Goal: Information Seeking & Learning: Learn about a topic

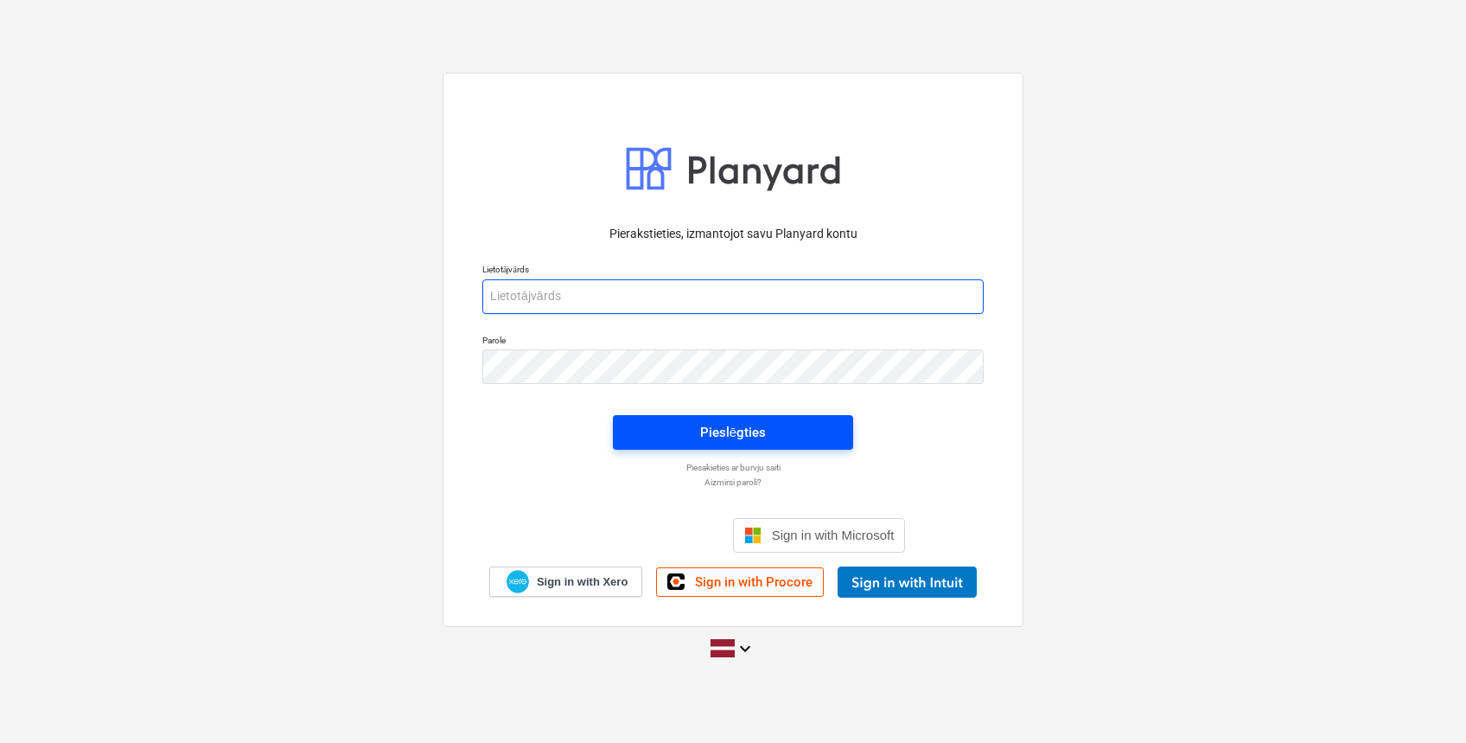
type input "[EMAIL_ADDRESS][DOMAIN_NAME]"
click at [775, 425] on span "Pieslēgties" at bounding box center [733, 432] width 199 height 22
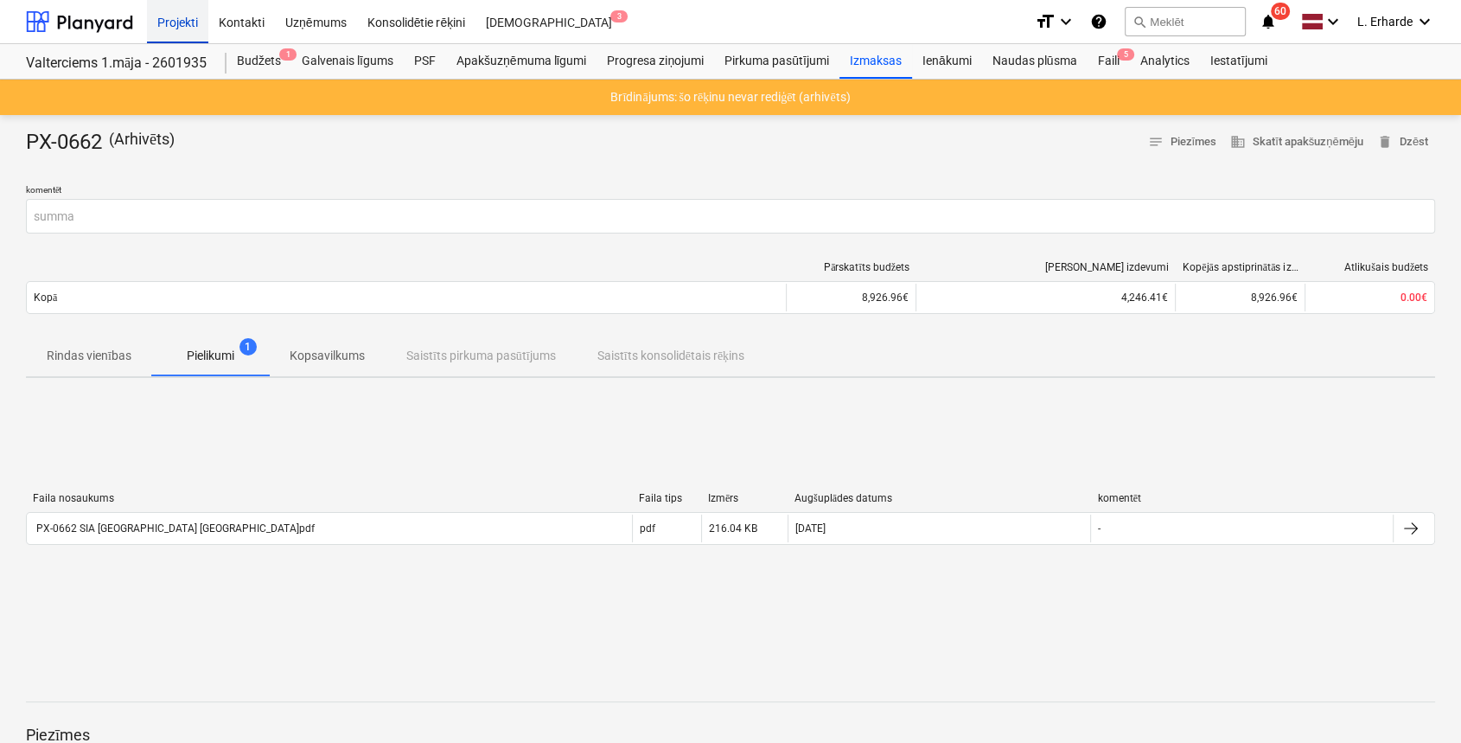
click at [186, 16] on div "Projekti" at bounding box center [177, 21] width 61 height 44
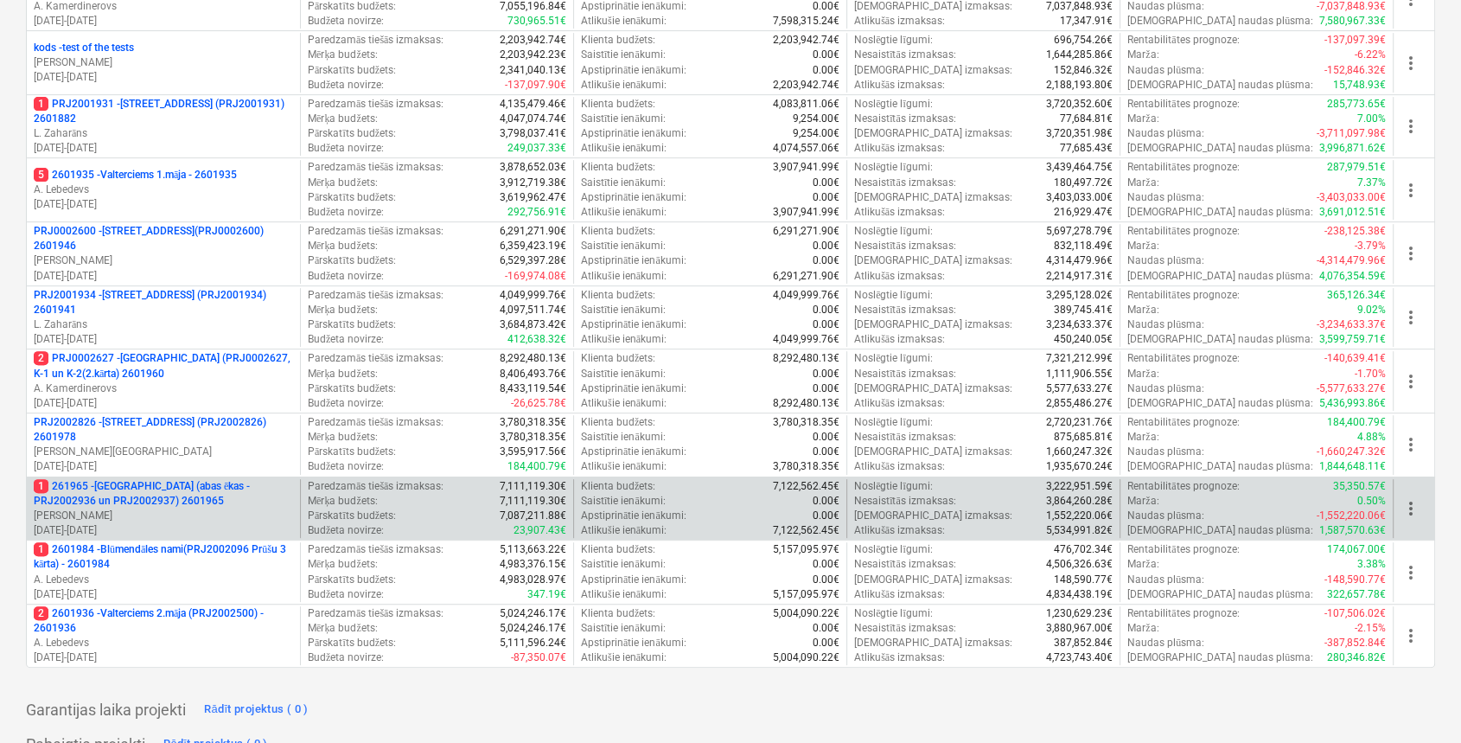
scroll to position [576, 0]
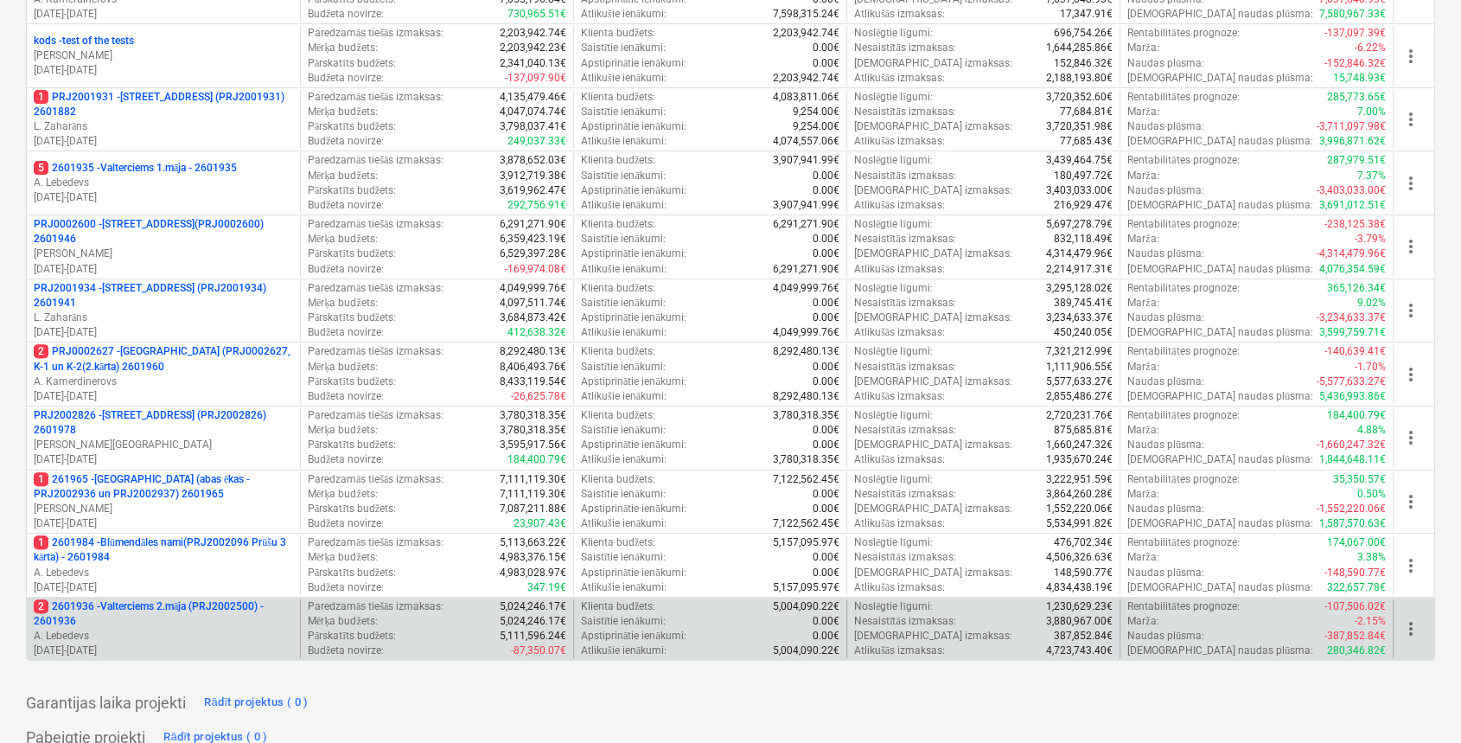
click at [195, 602] on p "2 2601936 - Valterciems 2.māja (PRJ2002500) - 2601936" at bounding box center [163, 613] width 259 height 29
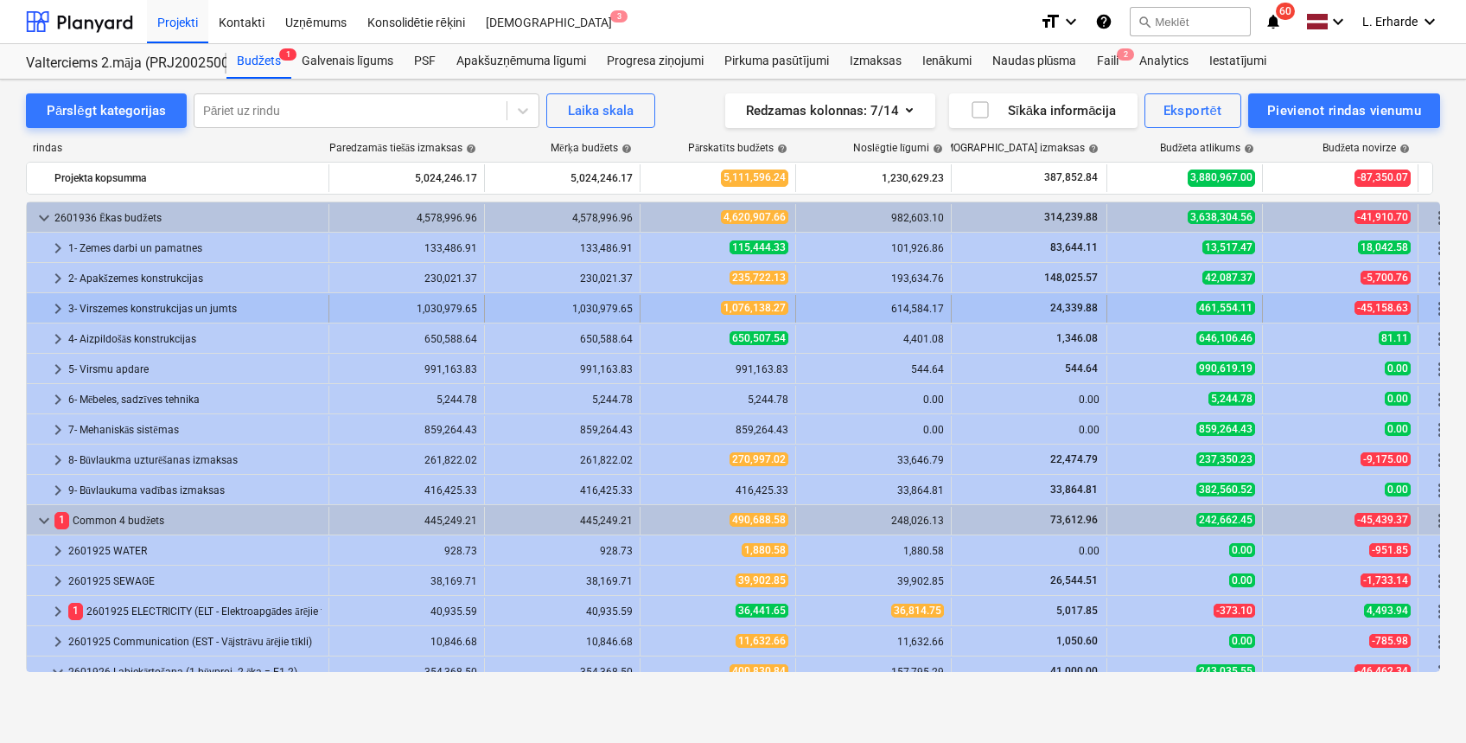
click at [55, 301] on span "keyboard_arrow_right" at bounding box center [58, 308] width 21 height 21
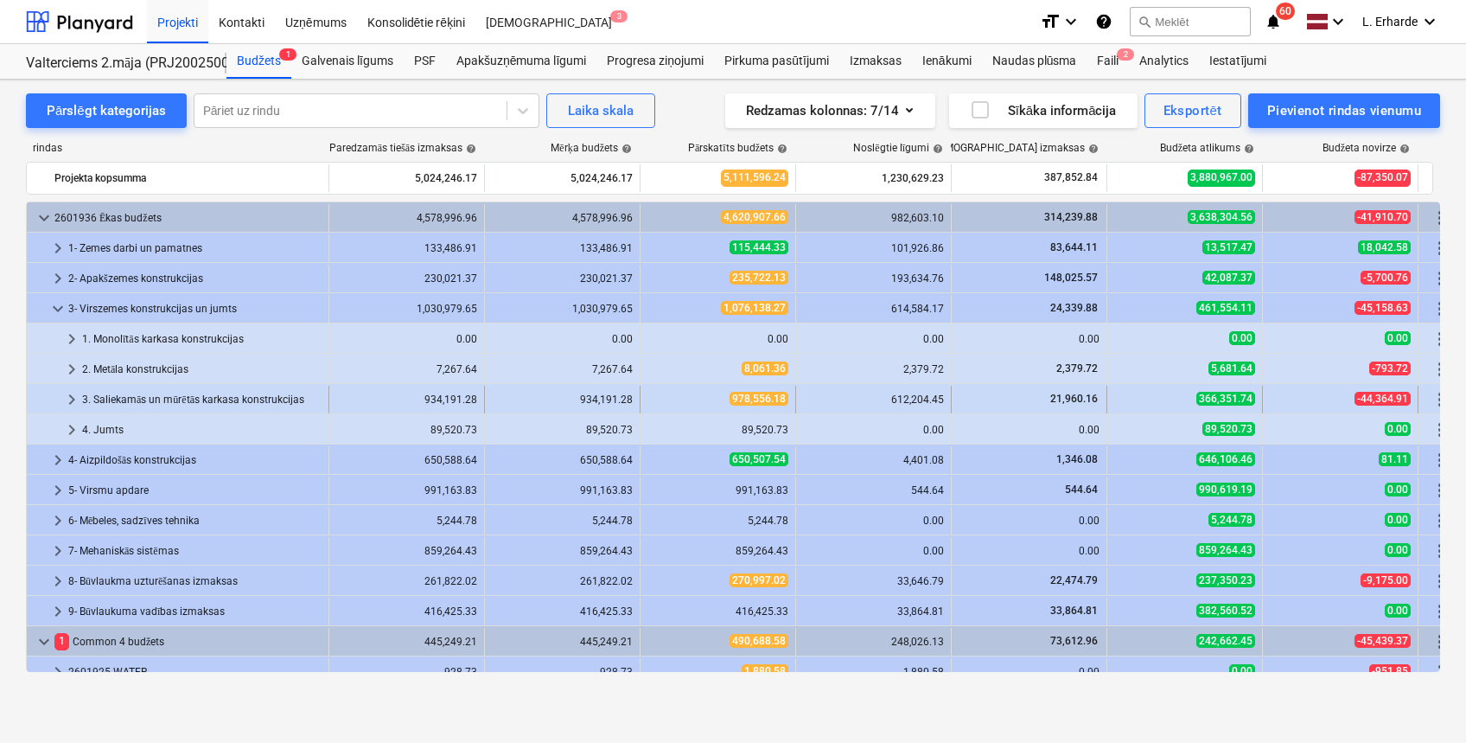
click at [67, 399] on span "keyboard_arrow_right" at bounding box center [71, 399] width 21 height 21
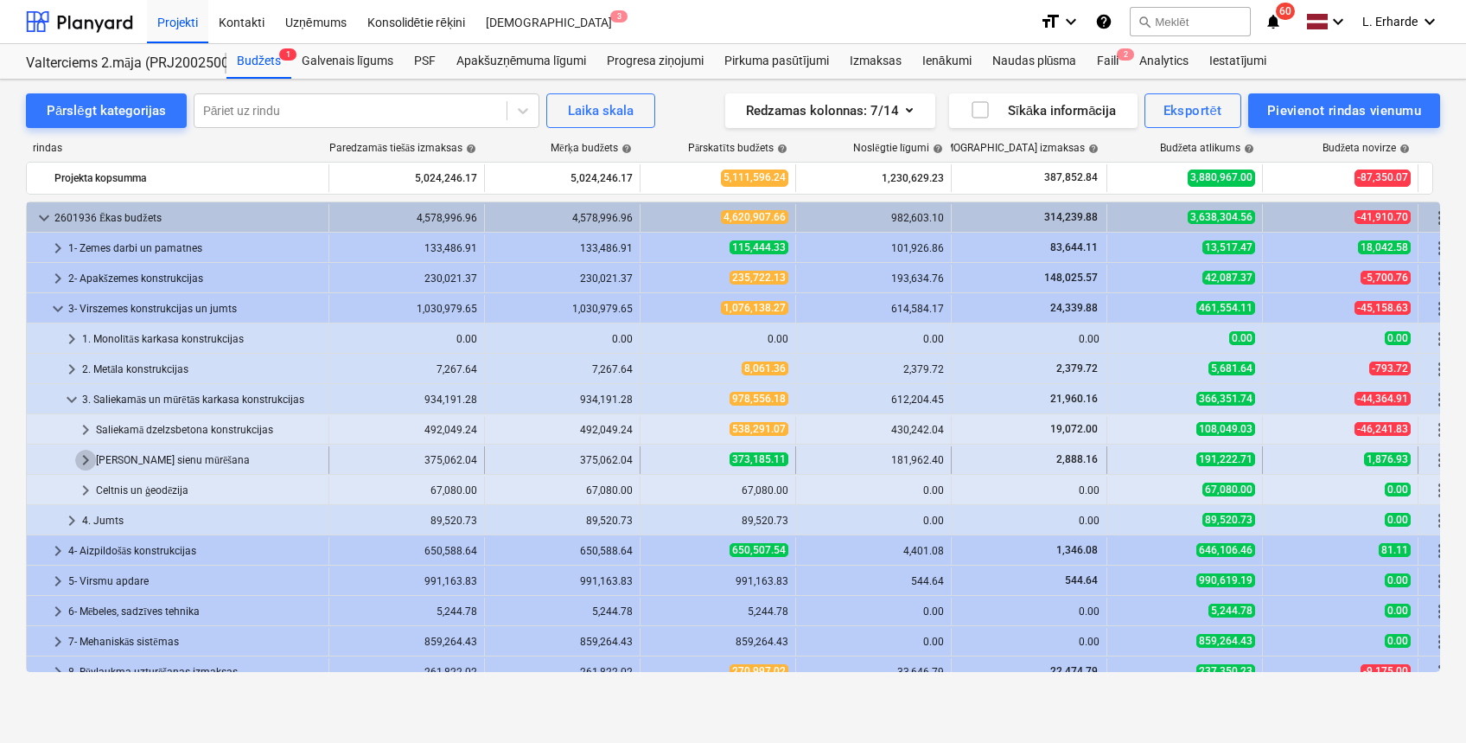
click at [82, 460] on span "keyboard_arrow_right" at bounding box center [85, 460] width 21 height 21
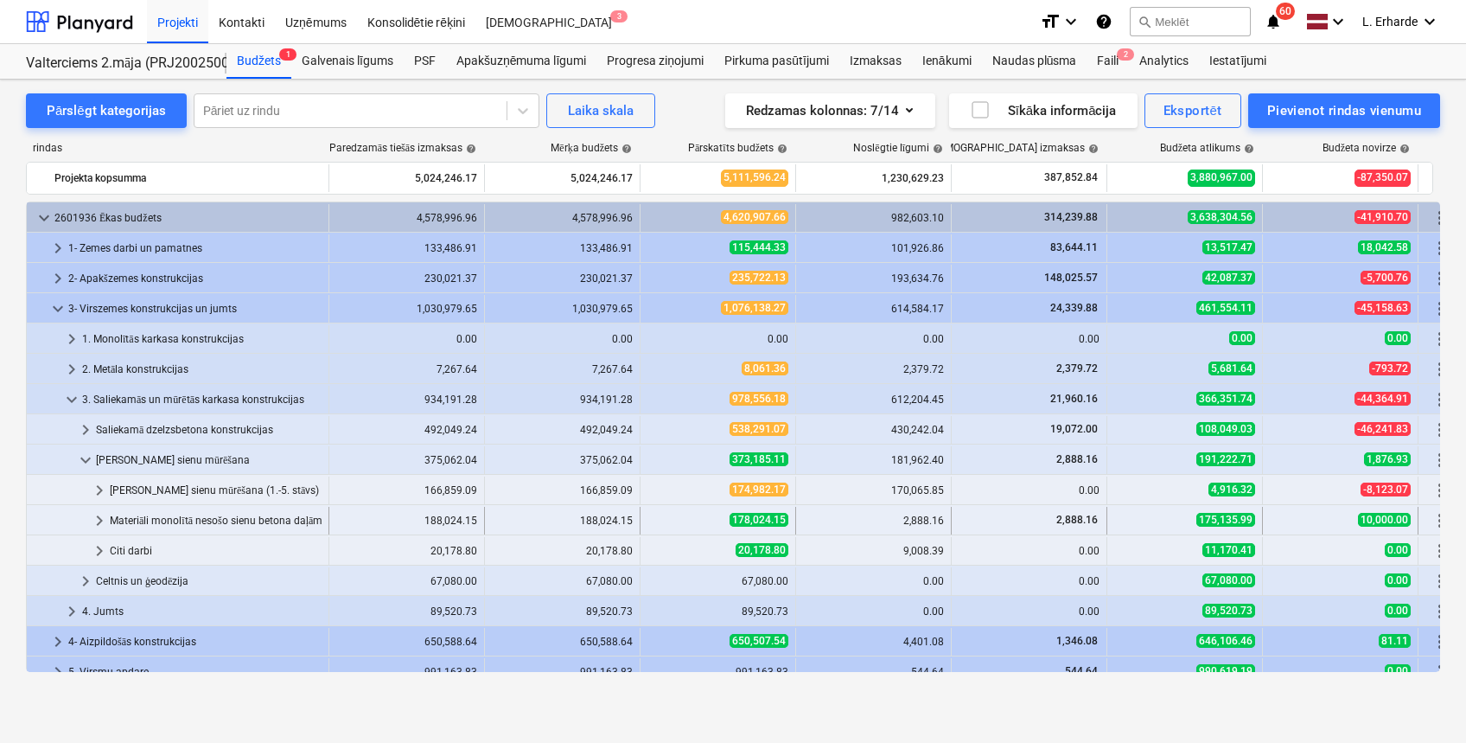
click at [217, 525] on div "Materiāli monolītā nesošo sienu betona daļām (atsevišķi pērkamie)" at bounding box center [216, 521] width 212 height 28
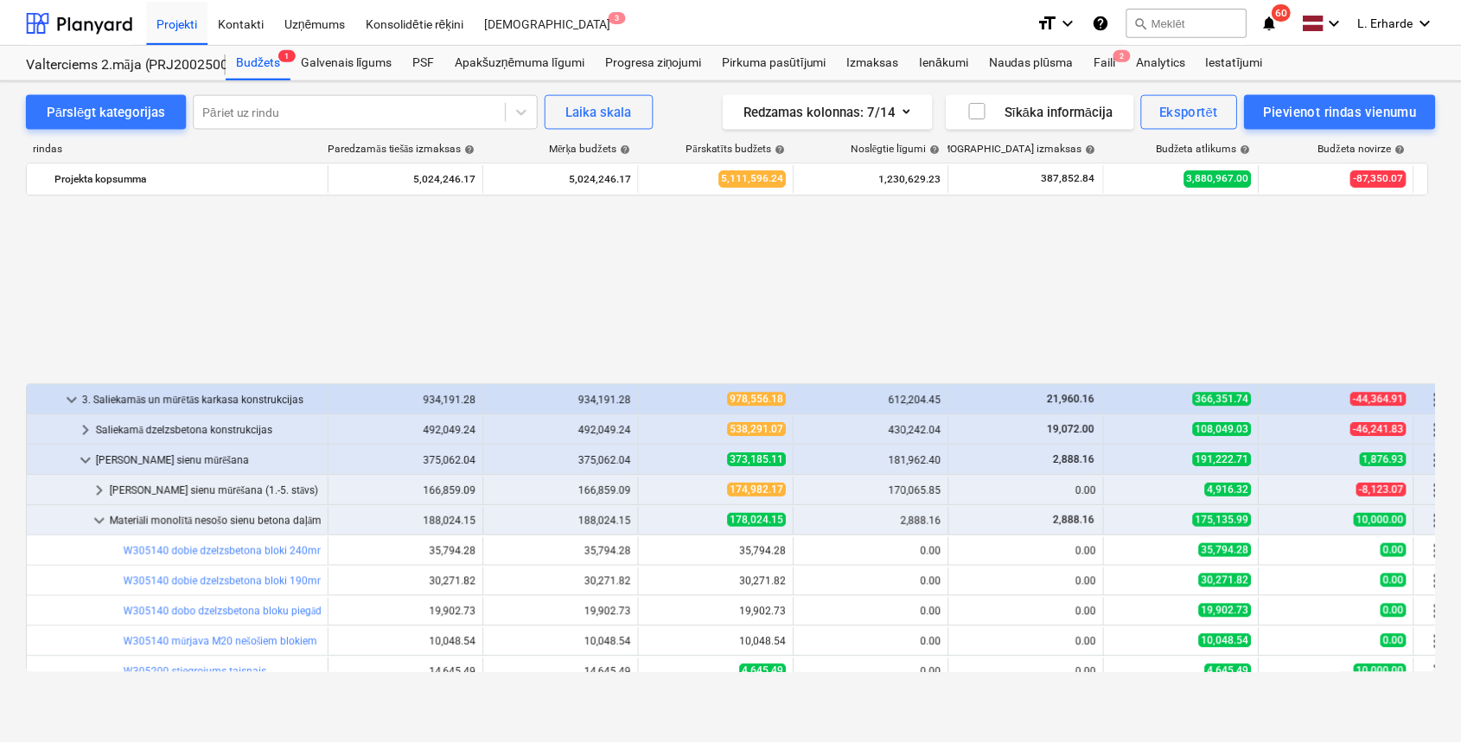
scroll to position [230, 0]
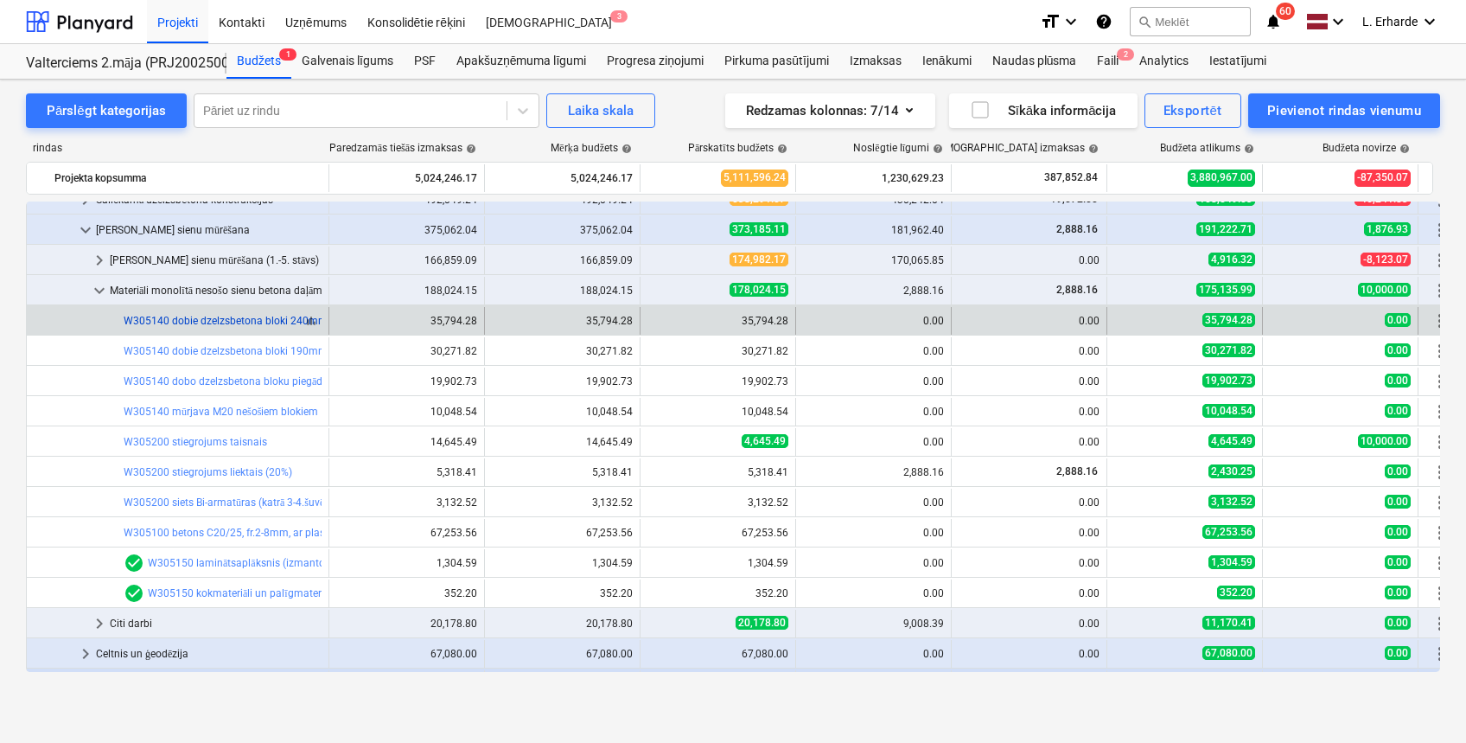
click at [255, 318] on link "W305140 dobie dzelzsbetona bloki 240mm, [DOMAIN_NAME]. armētie bloki un pusbloki" at bounding box center [328, 321] width 409 height 12
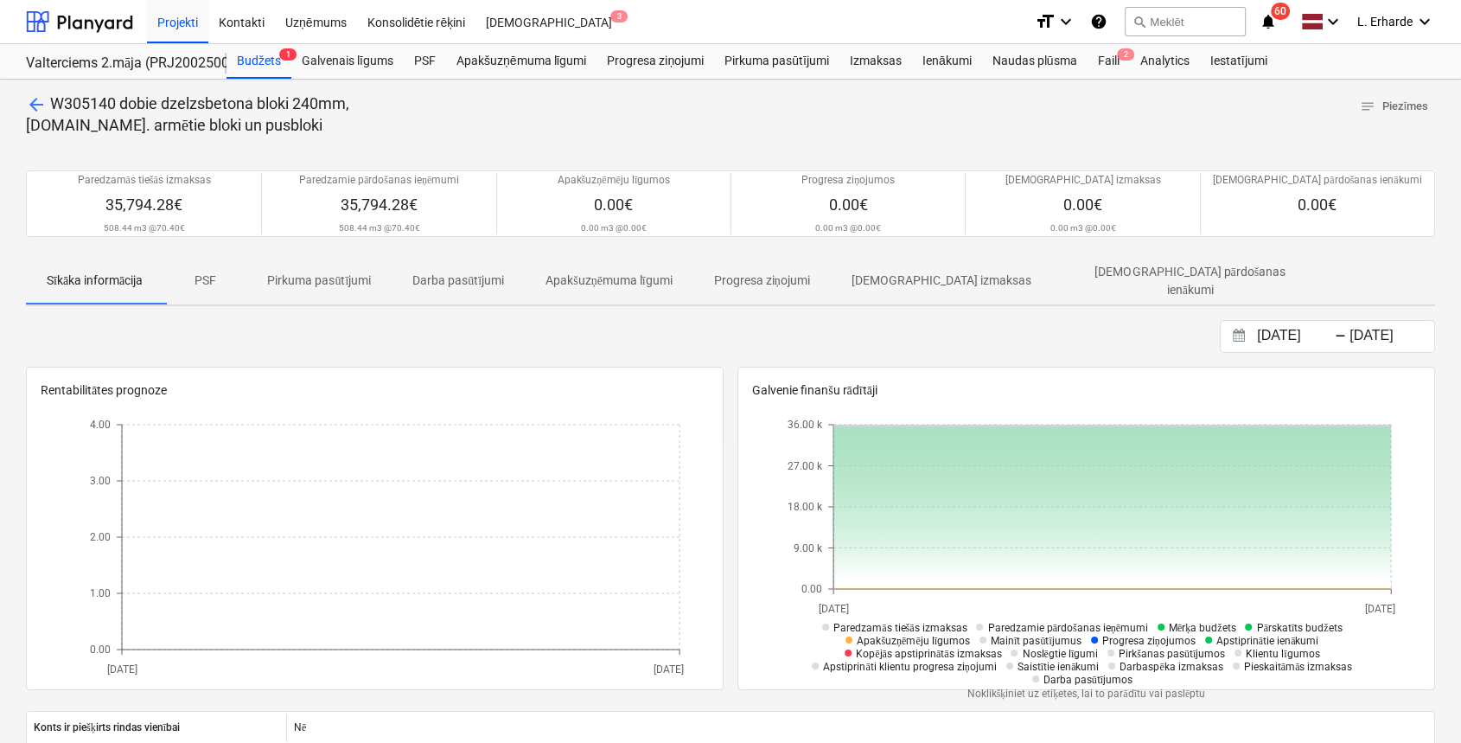
click at [216, 283] on p "PSF" at bounding box center [204, 280] width 41 height 18
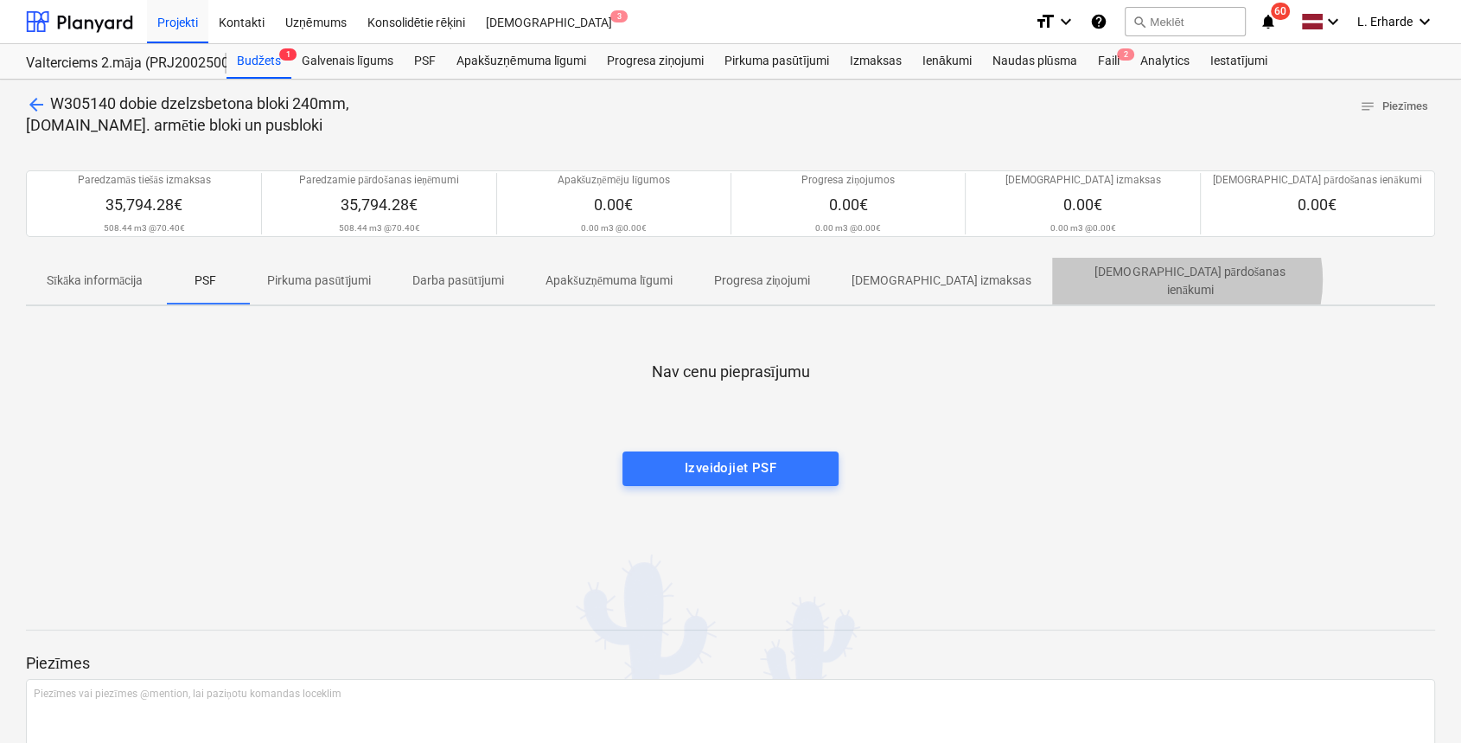
click at [1140, 279] on p "[DEMOGRAPHIC_DATA] pārdošanas ienākumi" at bounding box center [1190, 281] width 235 height 36
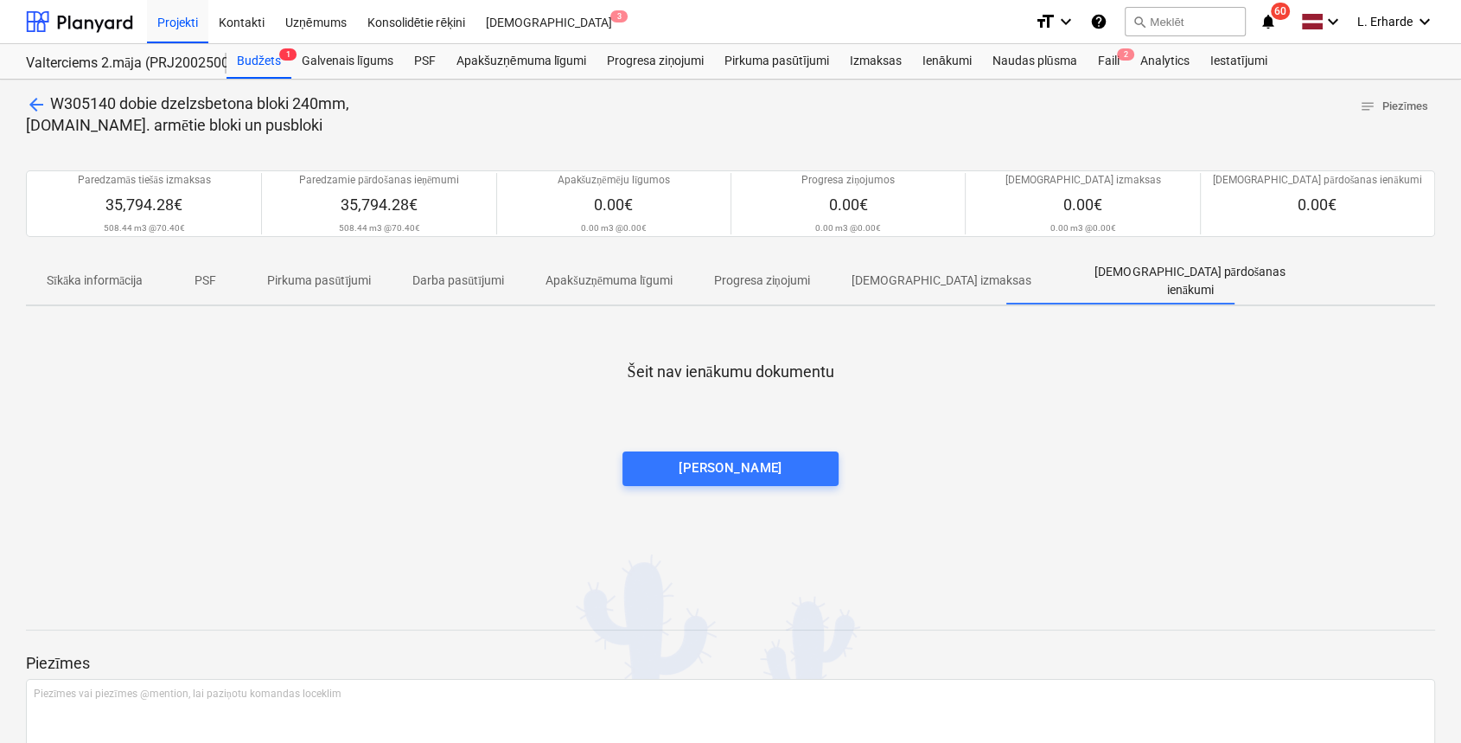
drag, startPoint x: 903, startPoint y: 277, endPoint x: 884, endPoint y: 280, distance: 19.3
click at [904, 278] on p "[DEMOGRAPHIC_DATA] izmaksas" at bounding box center [941, 280] width 180 height 18
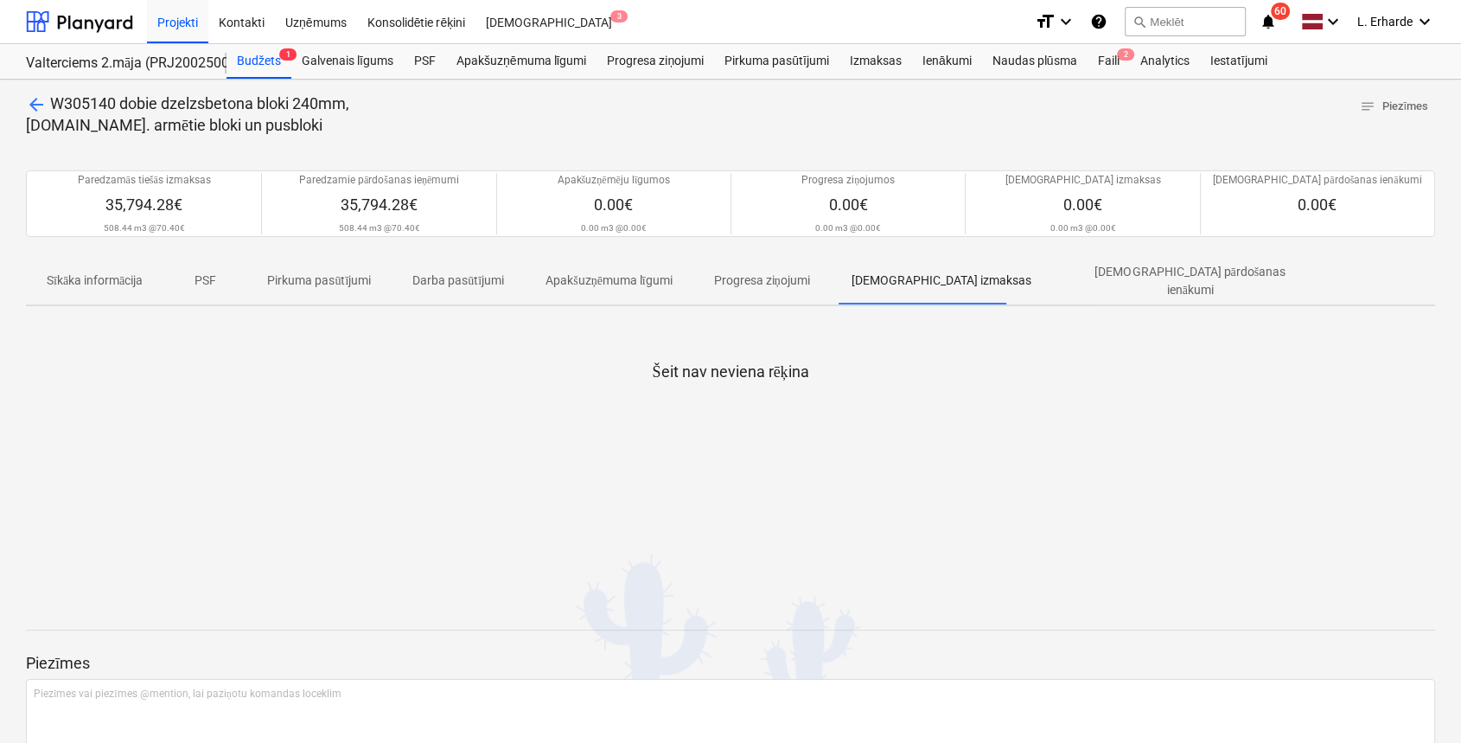
click at [801, 277] on p "Progresa ziņojumi" at bounding box center [762, 280] width 96 height 18
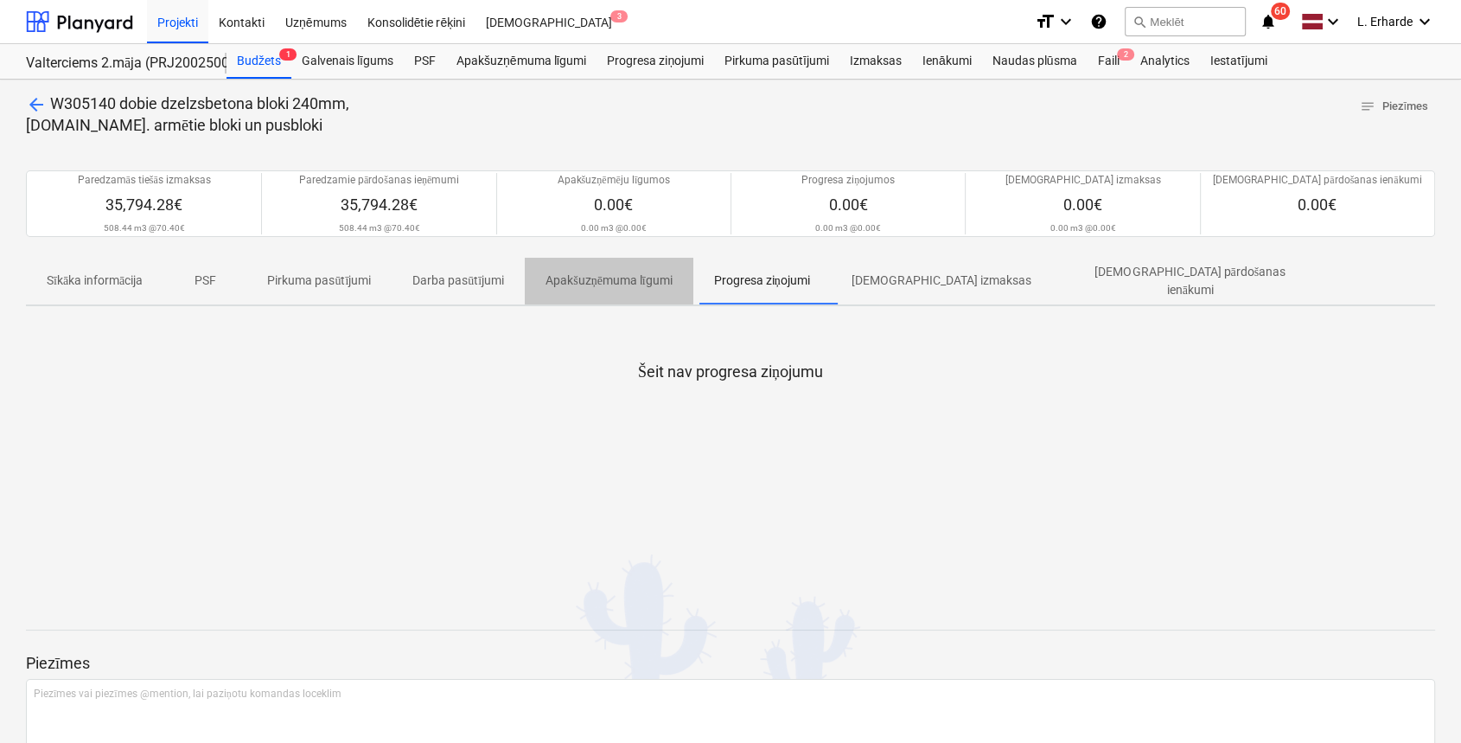
click at [630, 277] on p "Apakšuzņēmuma līgumi" at bounding box center [608, 280] width 127 height 18
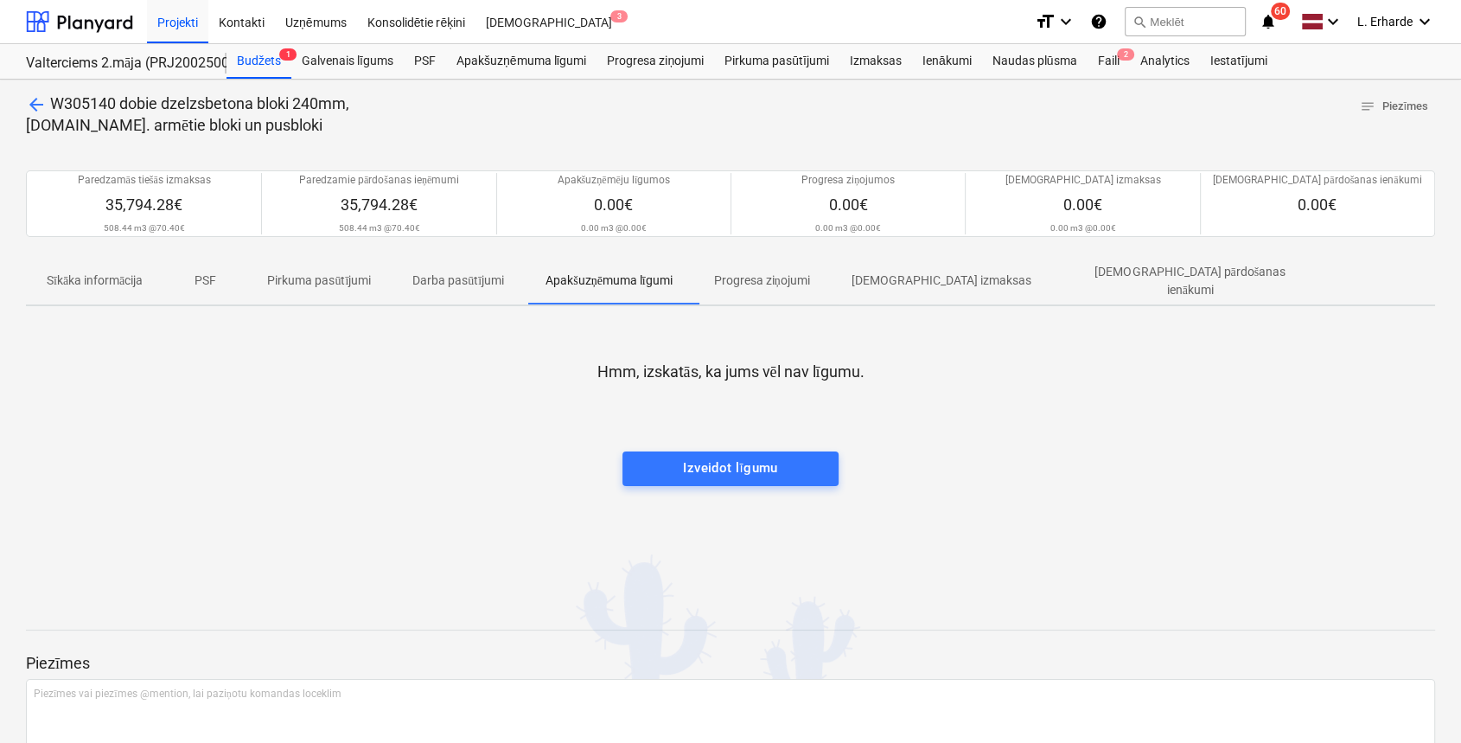
click at [437, 277] on p "Darba pasūtījumi" at bounding box center [458, 280] width 92 height 18
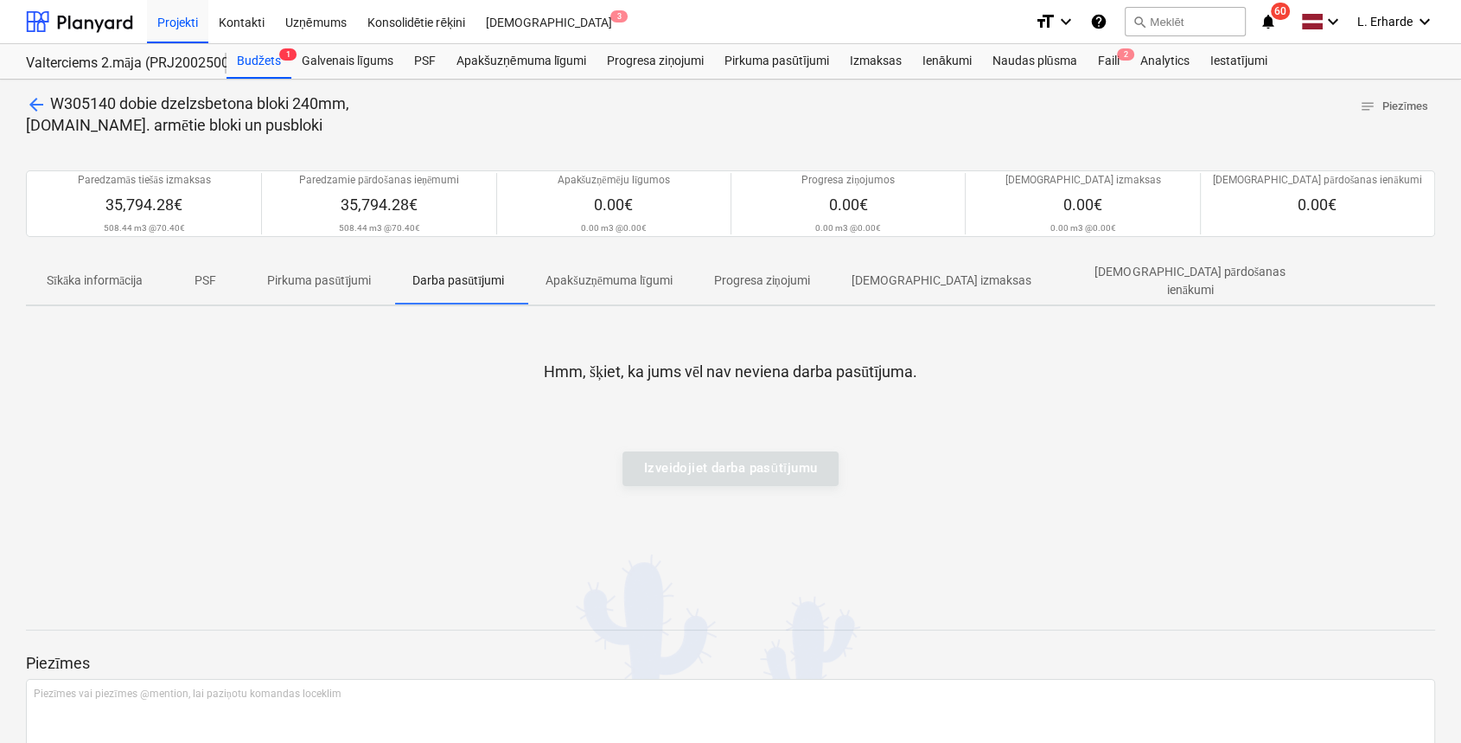
click at [328, 277] on p "Pirkuma pasūtījumi" at bounding box center [319, 280] width 104 height 18
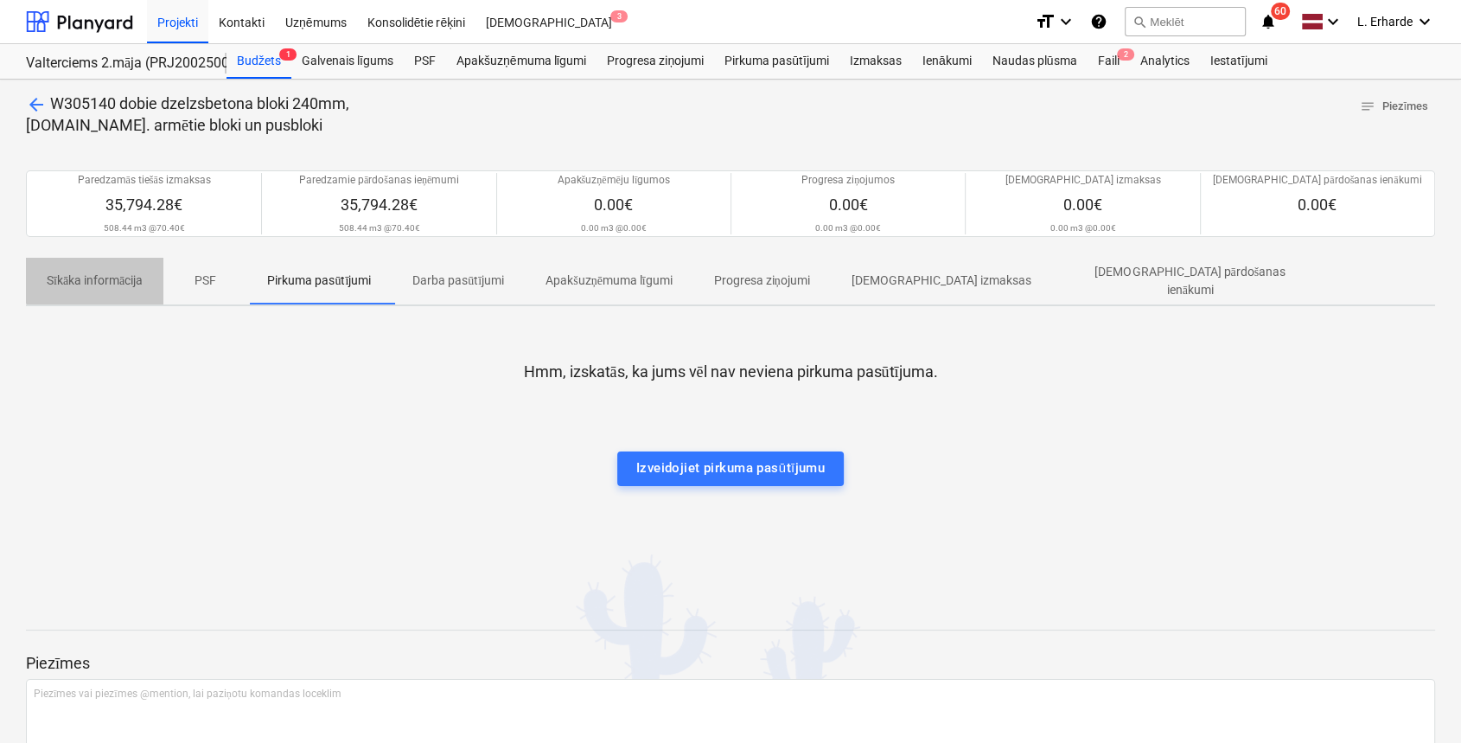
click at [102, 273] on p "Sīkāka informācija" at bounding box center [95, 280] width 96 height 18
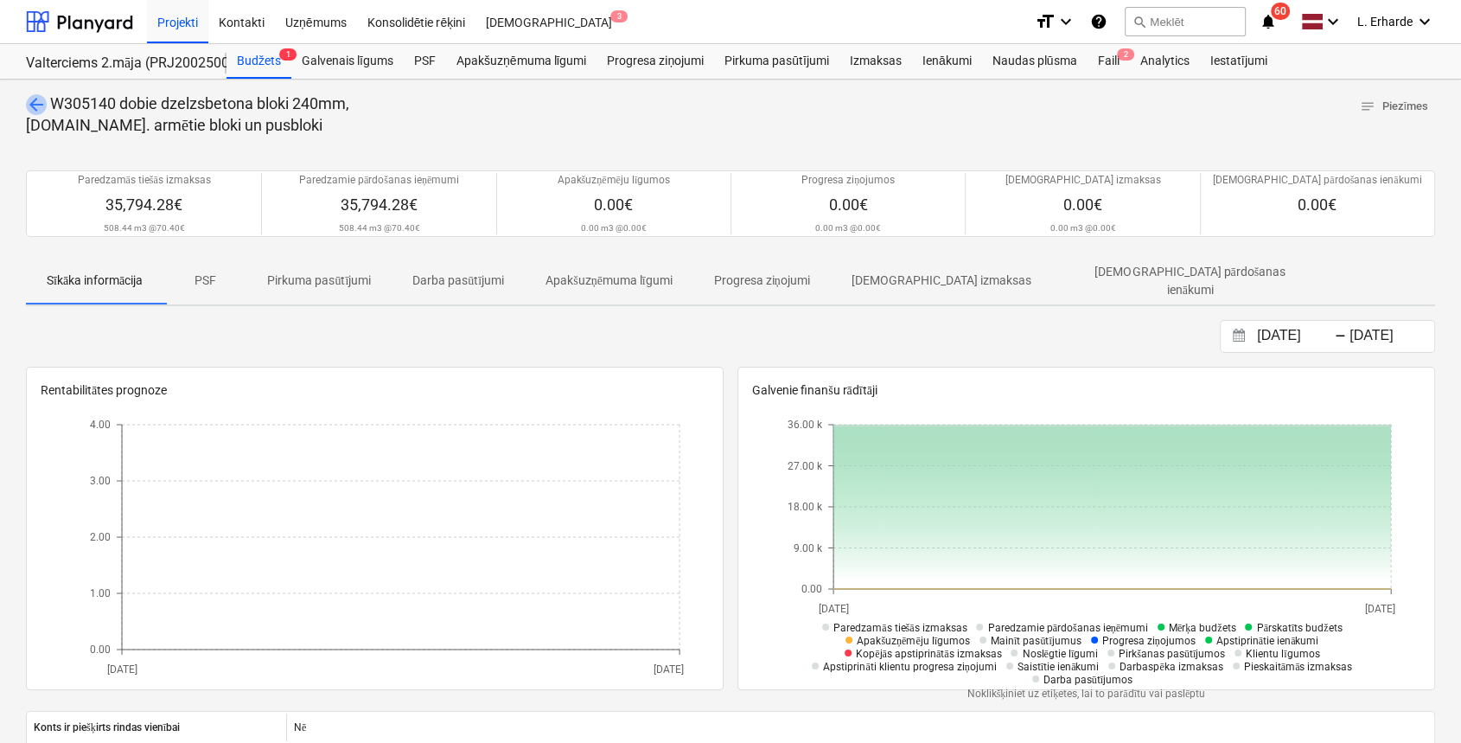
click at [39, 110] on span "arrow_back" at bounding box center [36, 104] width 21 height 21
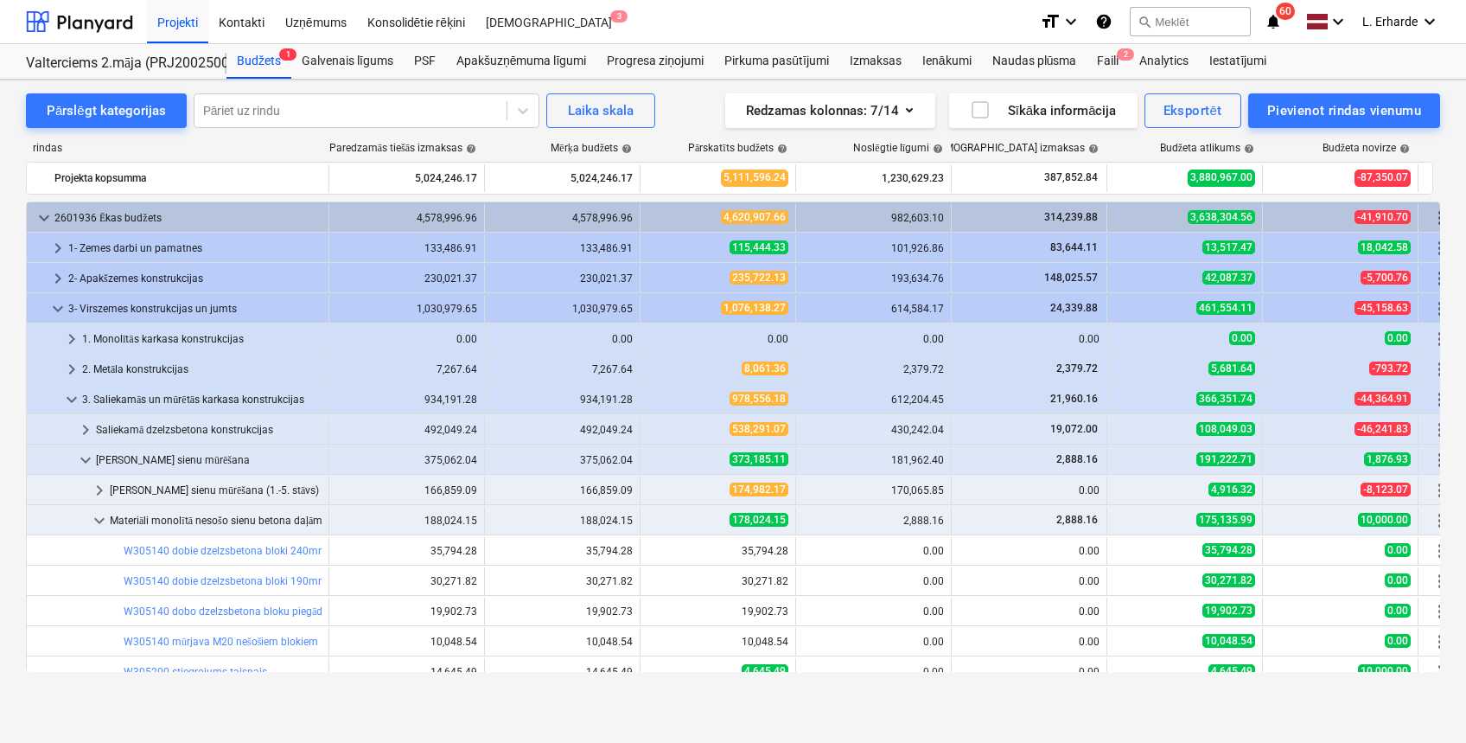
scroll to position [230, 0]
